Goal: Transaction & Acquisition: Book appointment/travel/reservation

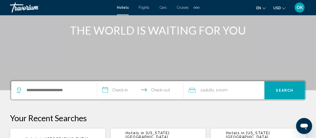
scroll to position [59, 0]
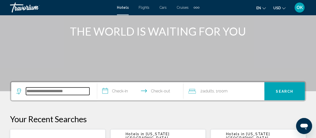
click at [71, 92] on input "Search widget" at bounding box center [58, 91] width 64 height 8
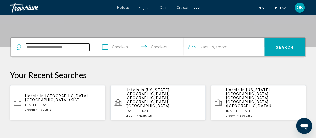
scroll to position [124, 0]
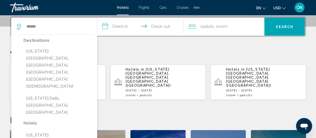
drag, startPoint x: 48, startPoint y: 63, endPoint x: 62, endPoint y: 118, distance: 57.3
click at [78, 31] on div "****** Destinations [US_STATE][GEOGRAPHIC_DATA], [GEOGRAPHIC_DATA], [GEOGRAPHIC…" at bounding box center [54, 27] width 76 height 18
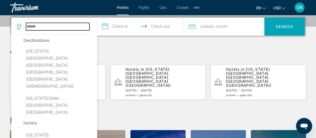
click at [52, 29] on input "******" at bounding box center [58, 27] width 64 height 8
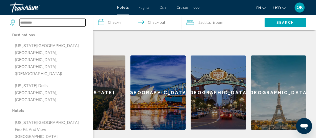
scroll to position [208, 0]
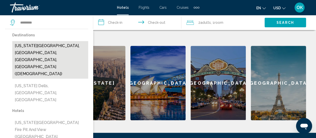
click at [41, 54] on button "[US_STATE][GEOGRAPHIC_DATA], [GEOGRAPHIC_DATA], [GEOGRAPHIC_DATA], [GEOGRAPHIC_…" at bounding box center [50, 60] width 76 height 38
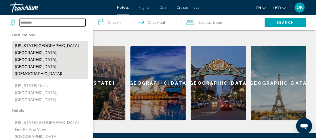
type input "**********"
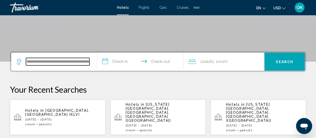
scroll to position [78, 0]
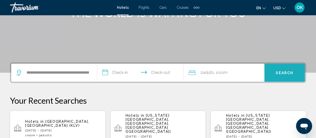
click at [278, 71] on span "Search" at bounding box center [285, 73] width 18 height 4
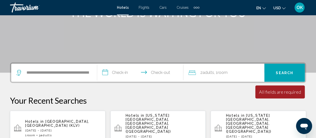
click at [19, 72] on icon "Search widget" at bounding box center [19, 73] width 6 height 6
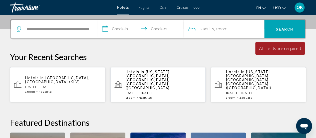
scroll to position [124, 0]
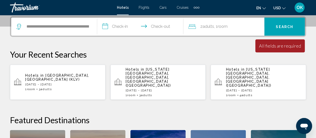
click at [120, 30] on input "**********" at bounding box center [141, 28] width 88 height 20
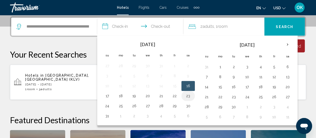
click at [186, 96] on button "23" at bounding box center [188, 95] width 8 height 7
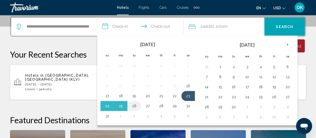
click at [137, 107] on button "26" at bounding box center [134, 105] width 8 height 7
type input "**********"
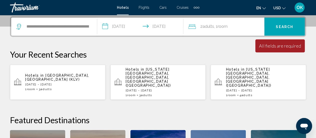
click at [280, 27] on span "Search" at bounding box center [285, 27] width 18 height 4
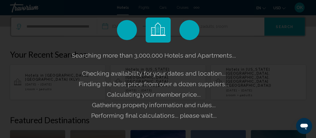
click at [280, 27] on div "Searching more than 3,000,000 Hotels and Apartments... Checking availability fo…" at bounding box center [158, 69] width 316 height 138
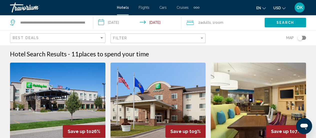
click at [304, 38] on div "Toggle map" at bounding box center [302, 38] width 9 height 4
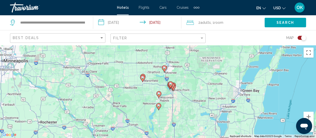
click at [15, 24] on icon "Search widget" at bounding box center [13, 23] width 6 height 6
click at [10, 21] on icon "Search widget" at bounding box center [13, 23] width 6 height 6
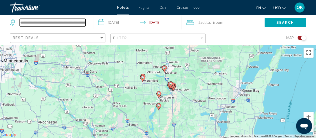
click at [75, 23] on input "**********" at bounding box center [53, 23] width 66 height 8
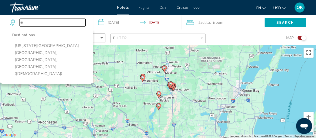
type input "*"
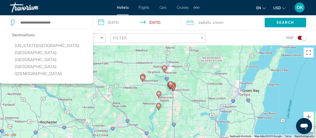
click at [112, 30] on input "**********" at bounding box center [138, 23] width 90 height 17
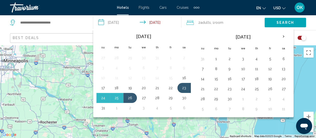
click at [67, 27] on div "Search widget" at bounding box center [49, 22] width 78 height 15
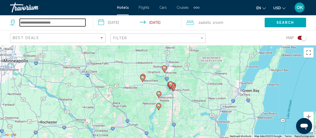
click at [49, 26] on input "Search widget" at bounding box center [53, 23] width 66 height 8
type input "***"
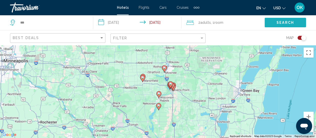
click at [276, 21] on button "Search" at bounding box center [286, 22] width 42 height 9
click at [284, 24] on span "Search" at bounding box center [286, 23] width 18 height 4
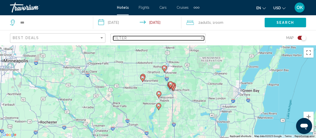
click at [192, 39] on div "Filter" at bounding box center [156, 38] width 87 height 4
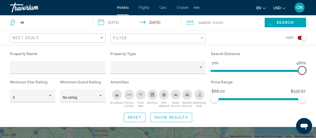
click at [305, 70] on span "Hotel Filters" at bounding box center [259, 71] width 96 height 2
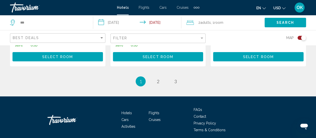
scroll to position [798, 0]
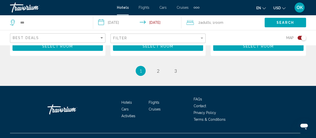
drag, startPoint x: 318, startPoint y: 21, endPoint x: 6, endPoint y: 15, distance: 312.5
click at [156, 66] on link "page 2" at bounding box center [158, 70] width 9 height 9
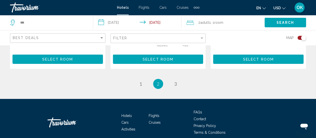
scroll to position [769, 0]
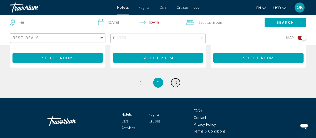
click at [177, 80] on link "page 3" at bounding box center [175, 82] width 9 height 9
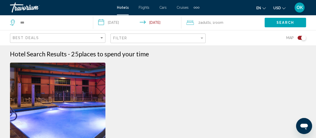
click at [198, 8] on div "Extra navigation items" at bounding box center [199, 8] width 2 height 2
click at [118, 9] on span "Hotels" at bounding box center [123, 8] width 12 height 4
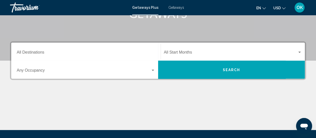
scroll to position [91, 0]
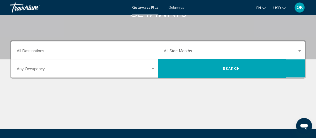
click at [41, 50] on input "Destination All Destinations" at bounding box center [86, 52] width 139 height 5
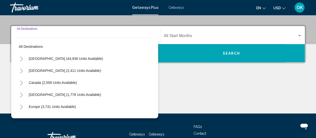
scroll to position [115, 0]
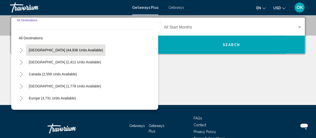
click at [43, 50] on span "[GEOGRAPHIC_DATA] (44,936 units available)" at bounding box center [66, 50] width 74 height 4
type input "**********"
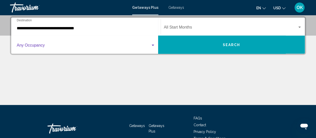
click at [35, 47] on span "Search widget" at bounding box center [84, 46] width 134 height 5
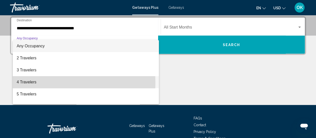
click at [34, 83] on span "4 Travelers" at bounding box center [86, 82] width 139 height 12
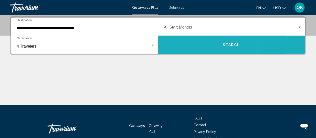
click at [188, 40] on button "Search" at bounding box center [231, 45] width 147 height 18
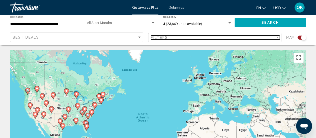
click at [261, 39] on div "Filters" at bounding box center [213, 38] width 125 height 4
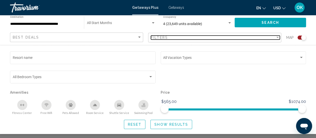
scroll to position [74, 0]
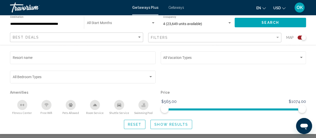
click at [73, 107] on div "Pets Allowed" at bounding box center [71, 105] width 10 height 10
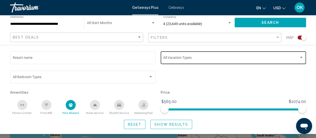
click at [296, 56] on div "Vacation Types All Vacation Types" at bounding box center [233, 57] width 141 height 14
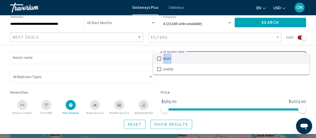
drag, startPoint x: 296, startPoint y: 56, endPoint x: 303, endPoint y: 44, distance: 13.3
click at [303, 44] on div "short weekly" at bounding box center [158, 69] width 316 height 138
click at [308, 45] on div at bounding box center [158, 69] width 316 height 138
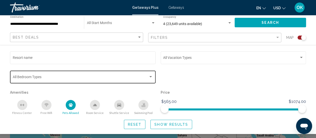
click at [144, 73] on div "Bedroom Types All Bedroom Types" at bounding box center [83, 77] width 141 height 14
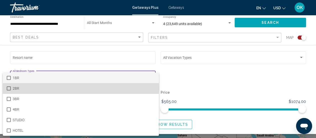
click at [17, 88] on span "2BR" at bounding box center [84, 88] width 142 height 11
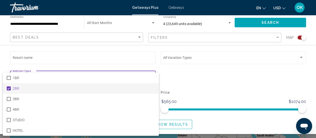
click at [196, 93] on div at bounding box center [158, 69] width 316 height 138
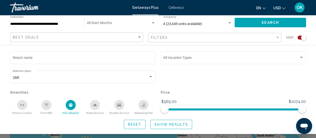
click at [163, 123] on span "Show Results" at bounding box center [172, 124] width 34 height 4
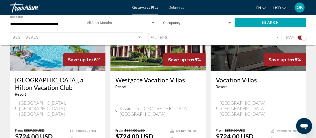
scroll to position [816, 0]
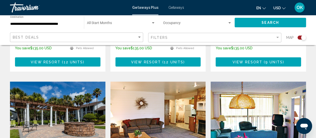
scroll to position [701, 0]
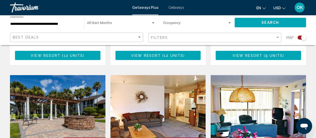
click at [27, 99] on img "Main content" at bounding box center [58, 115] width 96 height 80
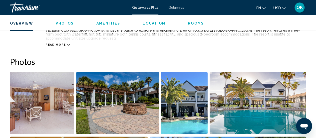
scroll to position [291, 0]
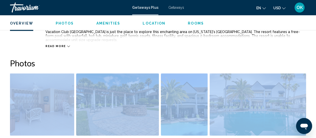
drag, startPoint x: 302, startPoint y: 45, endPoint x: 306, endPoint y: 66, distance: 20.9
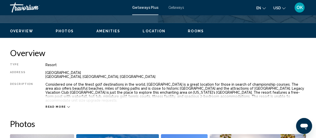
scroll to position [232, 0]
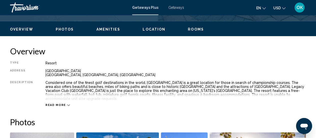
click at [67, 104] on icon "Main content" at bounding box center [68, 105] width 3 height 3
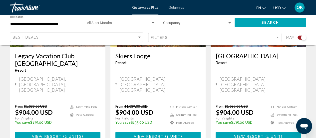
scroll to position [811, 0]
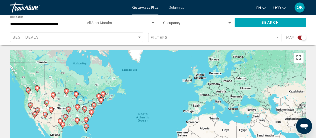
click at [174, 21] on div "Occupancy Any Occupancy" at bounding box center [197, 23] width 69 height 14
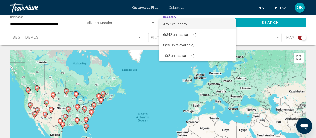
click at [69, 26] on div at bounding box center [158, 69] width 316 height 138
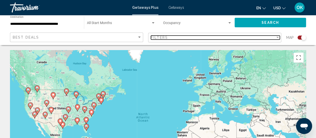
click at [157, 39] on span "Filters" at bounding box center [159, 38] width 17 height 4
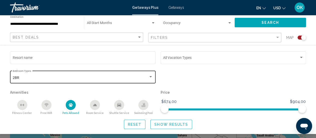
click at [149, 77] on div "Search widget" at bounding box center [151, 77] width 5 height 4
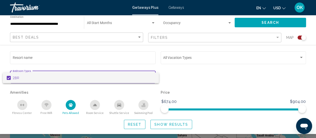
click at [131, 126] on div at bounding box center [158, 69] width 316 height 138
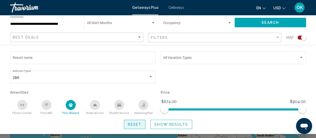
click at [132, 125] on span "Reset" at bounding box center [135, 124] width 14 height 4
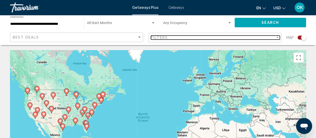
click at [180, 37] on div "Filters" at bounding box center [213, 38] width 125 height 4
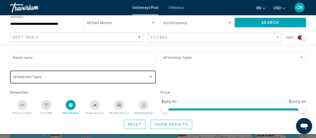
click at [129, 74] on div "Bedroom Types All Bedroom Types" at bounding box center [83, 77] width 141 height 14
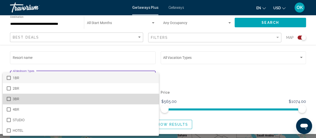
click at [79, 100] on span "3BR" at bounding box center [84, 99] width 142 height 11
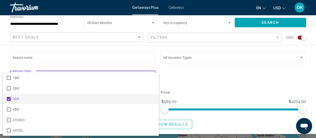
click at [177, 87] on div at bounding box center [158, 69] width 316 height 138
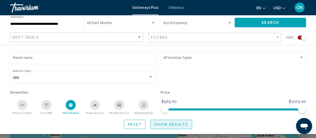
click at [177, 125] on span "Show Results" at bounding box center [172, 124] width 34 height 4
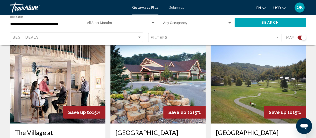
scroll to position [367, 0]
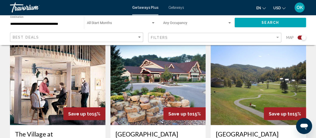
click at [145, 95] on img "Main content" at bounding box center [159, 85] width 96 height 80
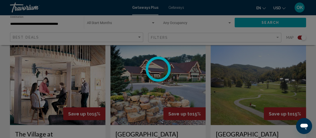
scroll to position [65, 0]
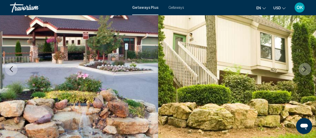
click at [307, 71] on icon "Next image" at bounding box center [305, 69] width 6 height 6
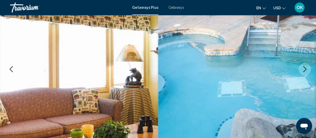
click at [307, 71] on icon "Next image" at bounding box center [305, 69] width 6 height 6
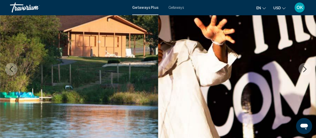
click at [307, 71] on icon "Next image" at bounding box center [305, 69] width 6 height 6
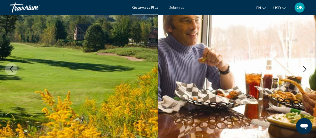
click at [307, 71] on icon "Next image" at bounding box center [305, 69] width 6 height 6
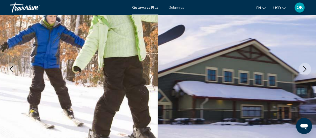
click at [307, 71] on icon "Next image" at bounding box center [305, 69] width 6 height 6
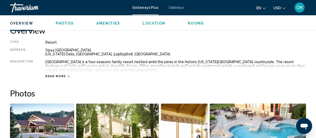
scroll to position [270, 0]
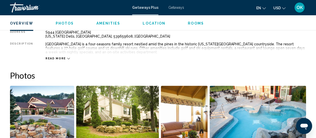
click at [61, 59] on span "Read more" at bounding box center [56, 58] width 21 height 3
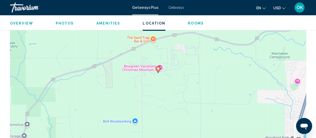
scroll to position [791, 0]
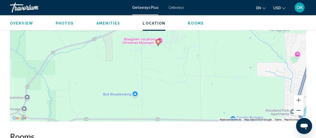
click at [299, 105] on button "Zoom out" at bounding box center [299, 110] width 10 height 10
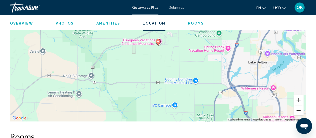
click at [299, 105] on button "Zoom out" at bounding box center [299, 110] width 10 height 10
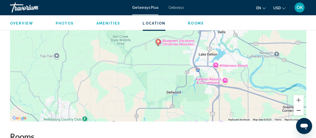
click at [299, 105] on button "Zoom out" at bounding box center [299, 110] width 10 height 10
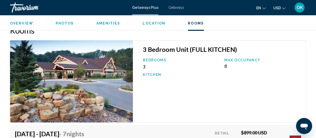
scroll to position [895, 0]
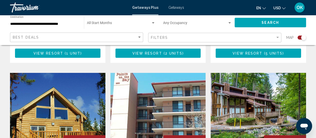
scroll to position [701, 0]
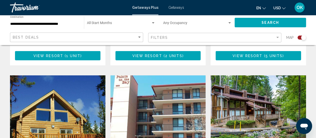
click at [263, 86] on img "Main content" at bounding box center [259, 115] width 96 height 80
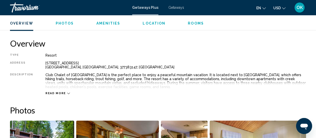
scroll to position [243, 0]
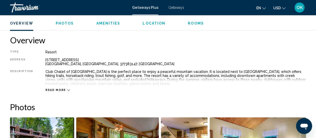
click at [64, 89] on div "Read more" at bounding box center [58, 89] width 25 height 3
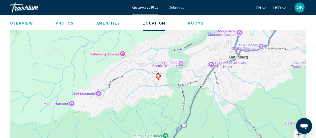
scroll to position [768, 0]
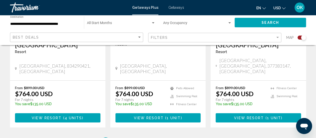
scroll to position [834, 0]
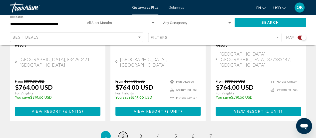
click at [125, 132] on link "page 2" at bounding box center [123, 136] width 9 height 9
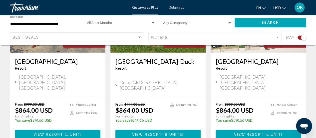
scroll to position [811, 0]
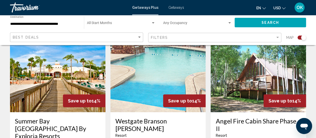
scroll to position [743, 0]
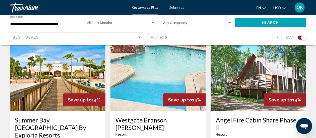
click at [257, 77] on img "Main content" at bounding box center [259, 71] width 96 height 80
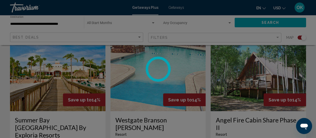
scroll to position [65, 0]
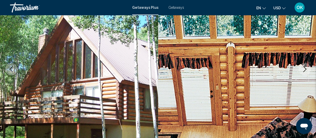
click at [305, 69] on icon "Next image" at bounding box center [305, 69] width 6 height 6
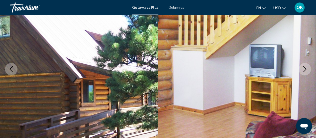
click at [305, 69] on icon "Next image" at bounding box center [305, 69] width 6 height 6
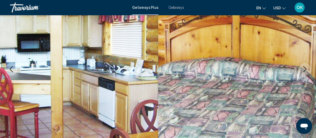
click at [305, 69] on icon "Next image" at bounding box center [305, 69] width 6 height 6
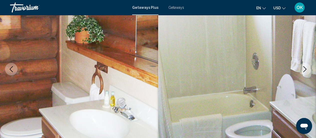
click at [305, 69] on icon "Next image" at bounding box center [305, 69] width 6 height 6
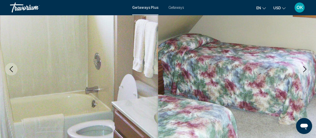
click at [305, 69] on icon "Next image" at bounding box center [305, 69] width 6 height 6
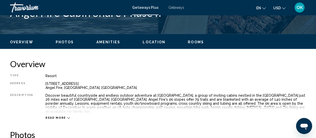
scroll to position [220, 0]
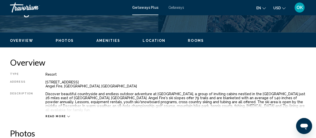
click at [67, 109] on div "Read more" at bounding box center [176, 111] width 261 height 14
click at [63, 115] on div "Read more" at bounding box center [58, 116] width 25 height 3
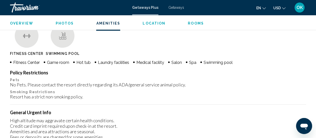
scroll to position [495, 0]
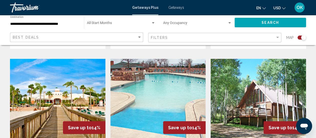
scroll to position [717, 0]
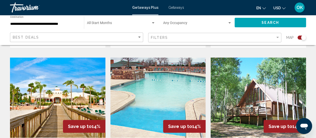
click at [50, 103] on img "Main content" at bounding box center [58, 98] width 96 height 80
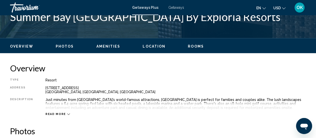
scroll to position [216, 0]
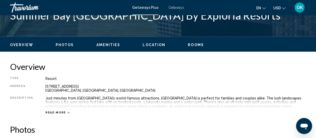
click at [67, 111] on icon "Main content" at bounding box center [68, 112] width 3 height 3
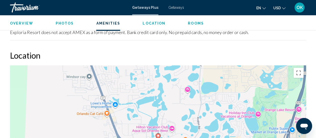
scroll to position [907, 0]
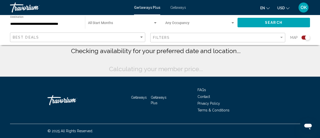
click at [183, 40] on div "Filters" at bounding box center [218, 37] width 131 height 9
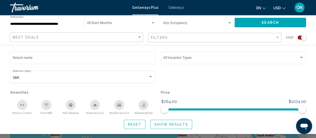
click at [75, 106] on div "Pets Allowed" at bounding box center [71, 105] width 10 height 10
click at [166, 125] on span "Show Results" at bounding box center [172, 124] width 34 height 4
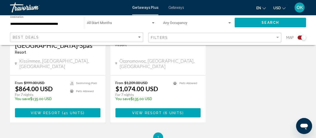
scroll to position [648, 0]
